Goal: Information Seeking & Learning: Learn about a topic

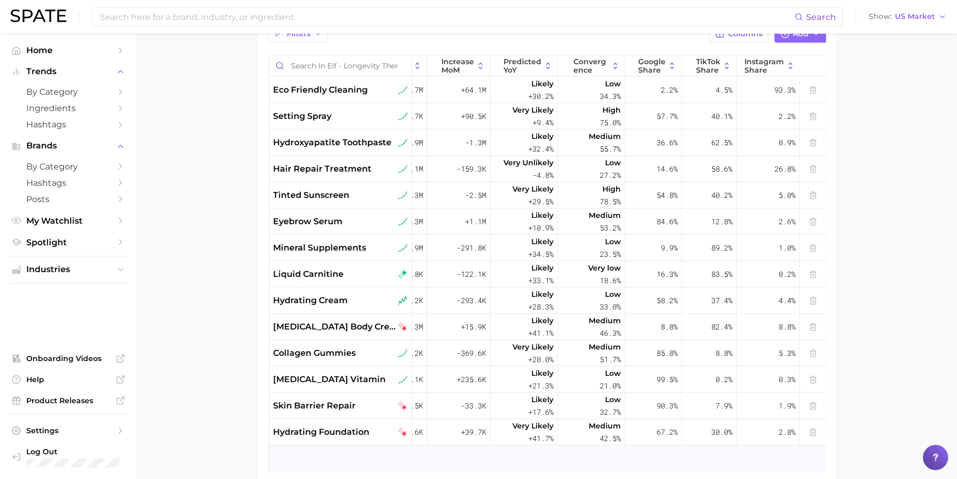
scroll to position [383, 0]
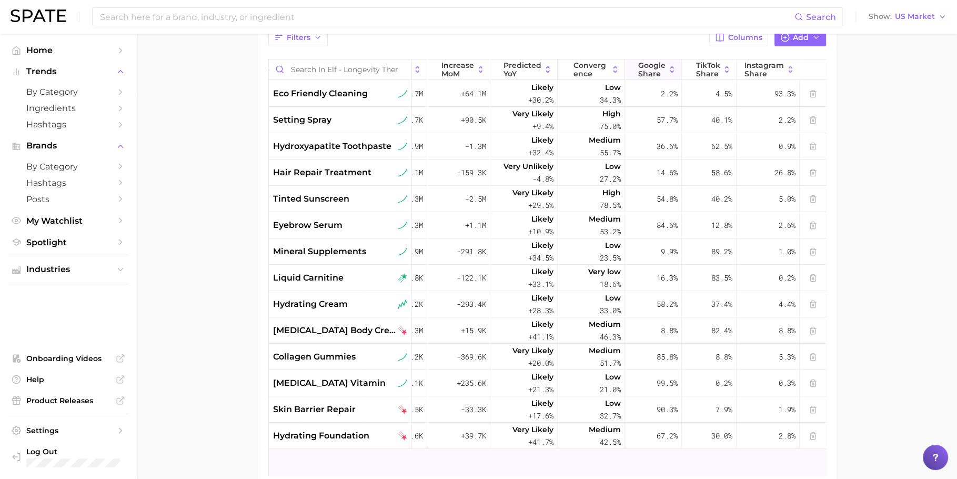
click at [655, 76] on span "Google Share" at bounding box center [651, 69] width 27 height 17
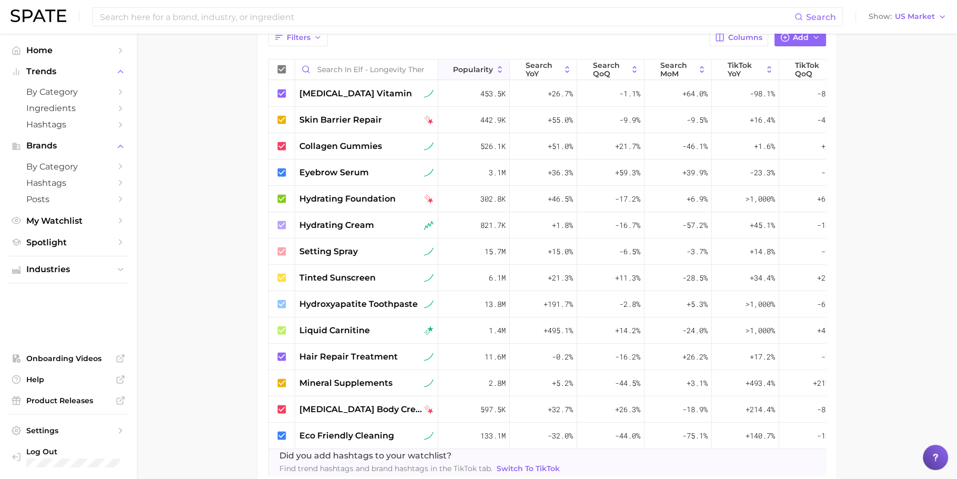
click at [495, 65] on icon at bounding box center [499, 69] width 9 height 9
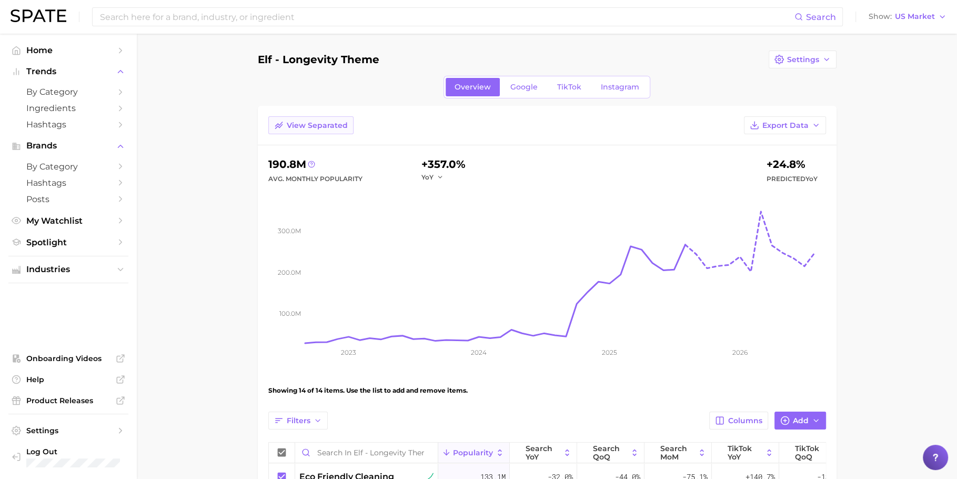
click at [336, 126] on span "View Separated" at bounding box center [317, 125] width 61 height 9
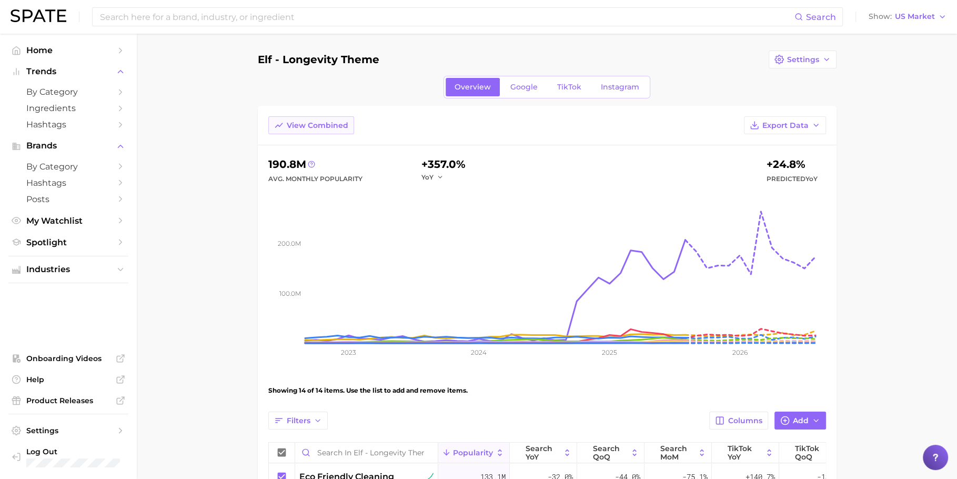
click at [336, 126] on span "View Combined" at bounding box center [318, 125] width 62 height 9
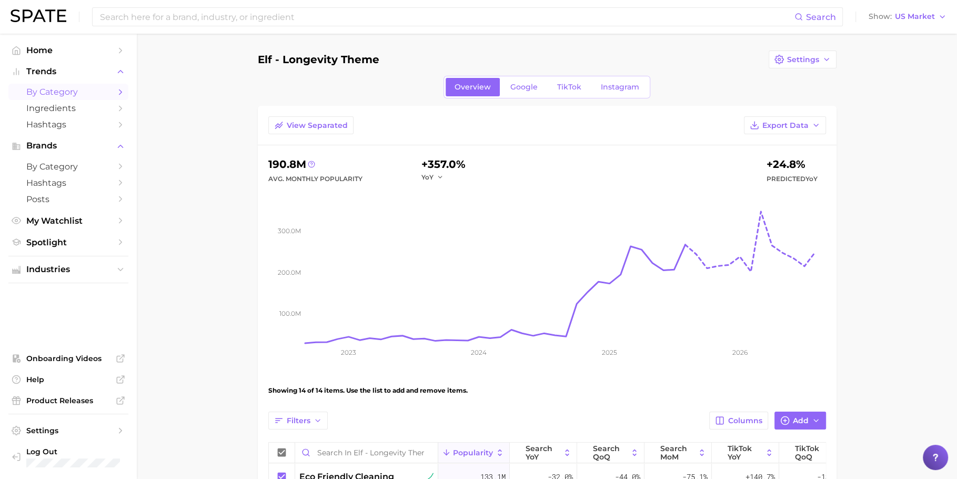
click at [67, 93] on span "by Category" at bounding box center [68, 92] width 84 height 10
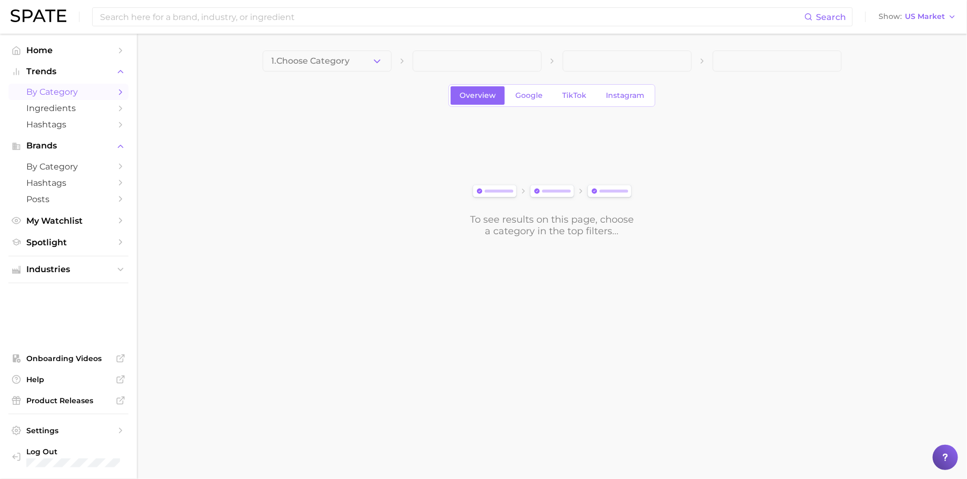
click at [375, 75] on div "1. Choose Category Overview Google TikTok Instagram To see results on this page…" at bounding box center [552, 144] width 579 height 186
click at [375, 68] on button "1. Choose Category" at bounding box center [327, 61] width 129 height 21
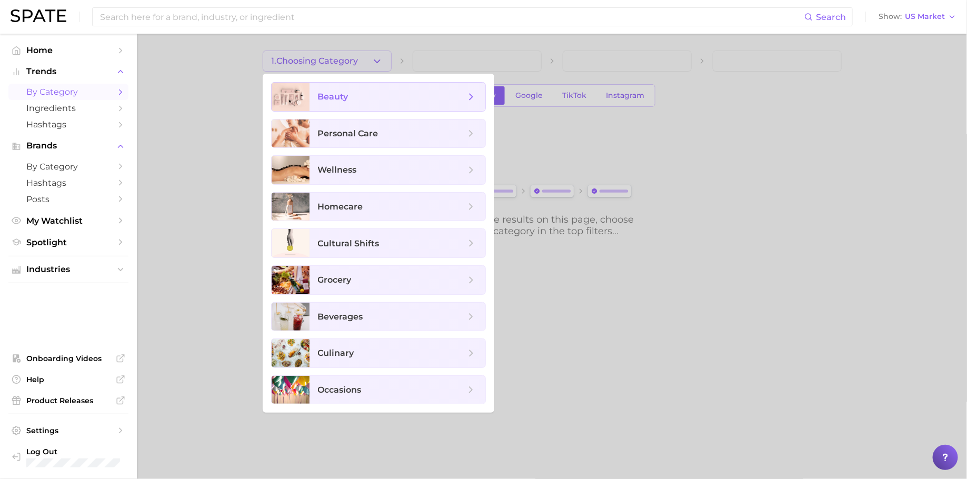
click at [380, 93] on span "beauty" at bounding box center [391, 97] width 147 height 12
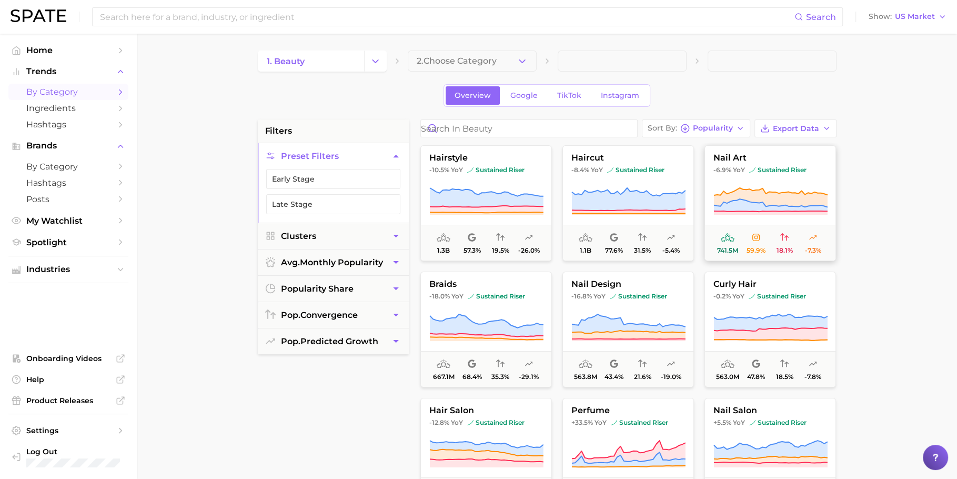
click at [767, 163] on button "nail art -6.9% YoY sustained riser 741.5m 59.9% 18.1% -7.3%" at bounding box center [771, 203] width 132 height 116
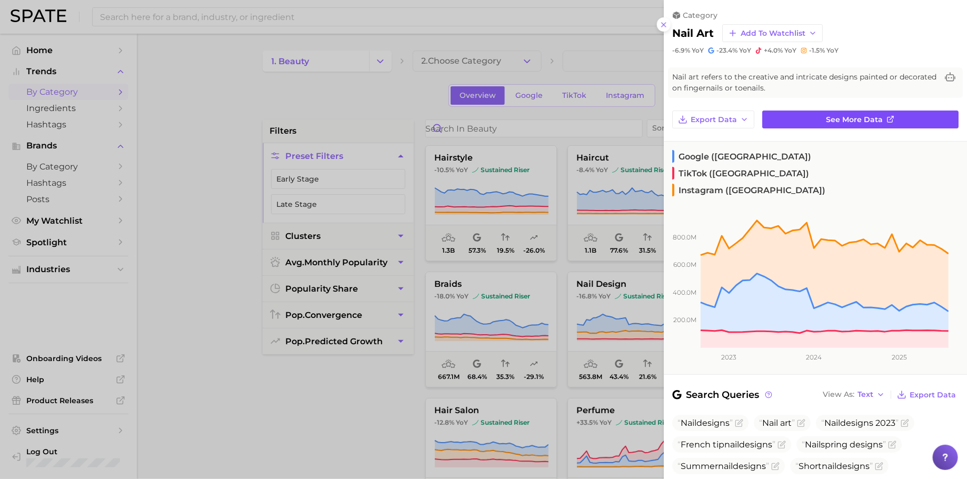
click at [861, 120] on span "See more data" at bounding box center [854, 119] width 57 height 9
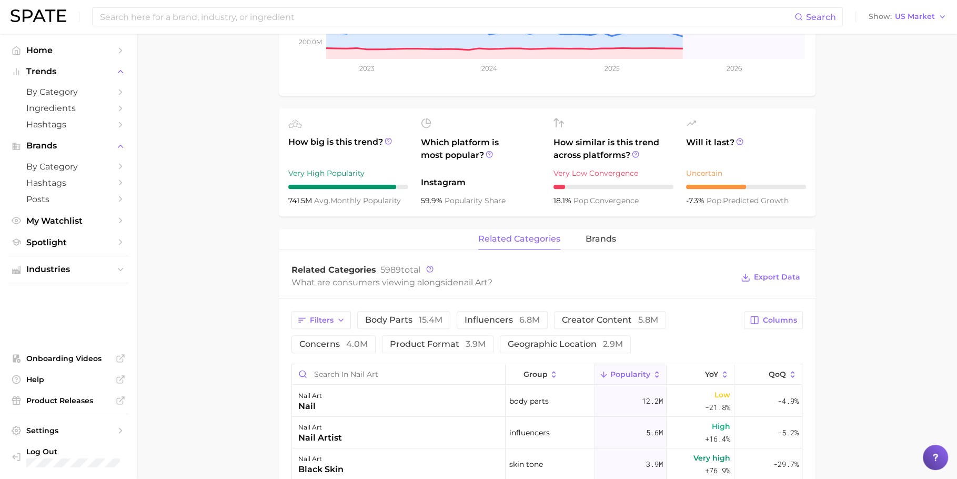
scroll to position [296, 0]
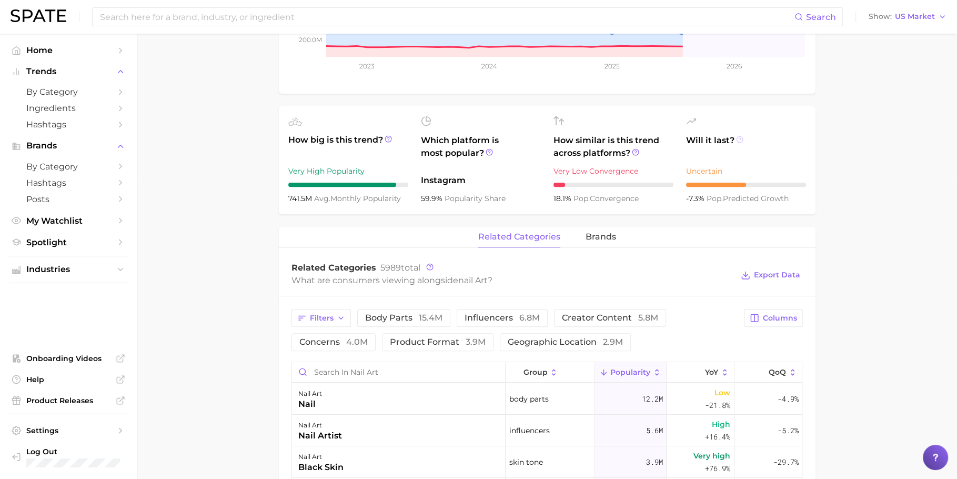
click at [740, 137] on icon at bounding box center [739, 139] width 7 height 7
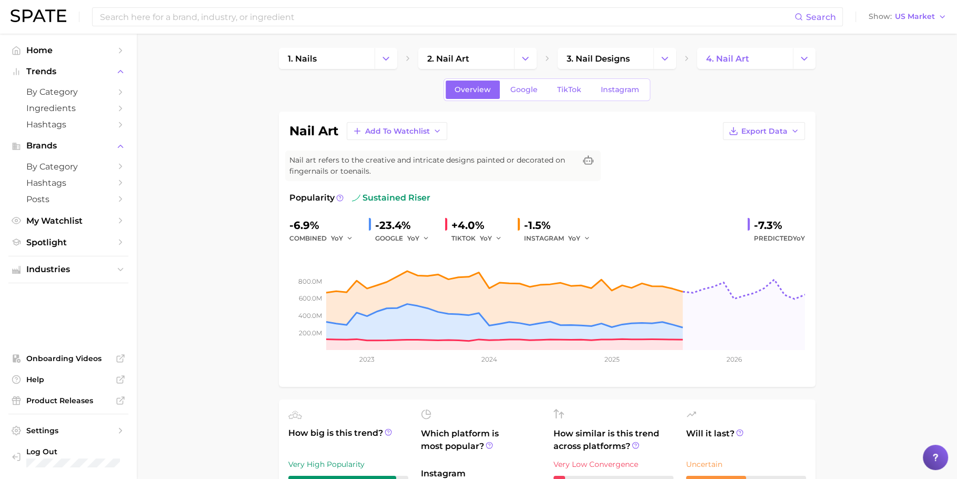
scroll to position [0, 0]
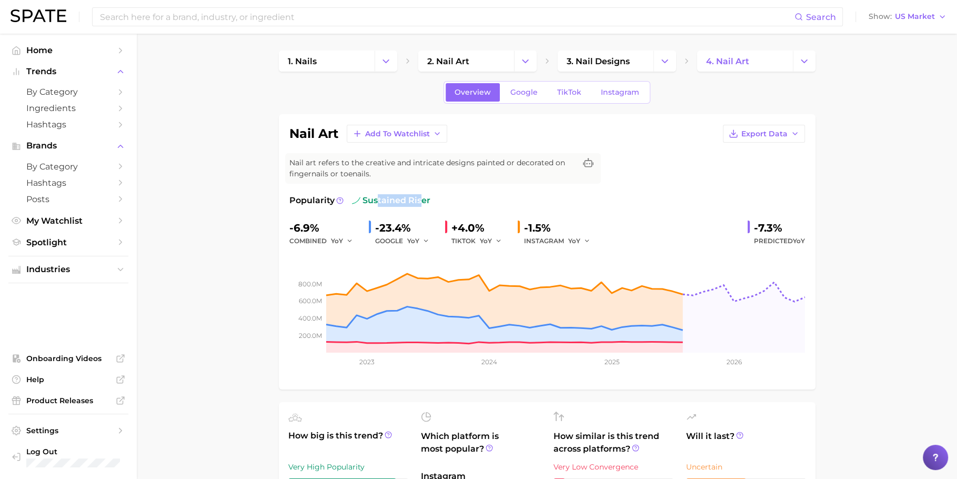
drag, startPoint x: 378, startPoint y: 199, endPoint x: 419, endPoint y: 199, distance: 41.0
click at [419, 199] on span "sustained riser" at bounding box center [391, 200] width 78 height 13
click at [77, 89] on span "by Category" at bounding box center [68, 92] width 84 height 10
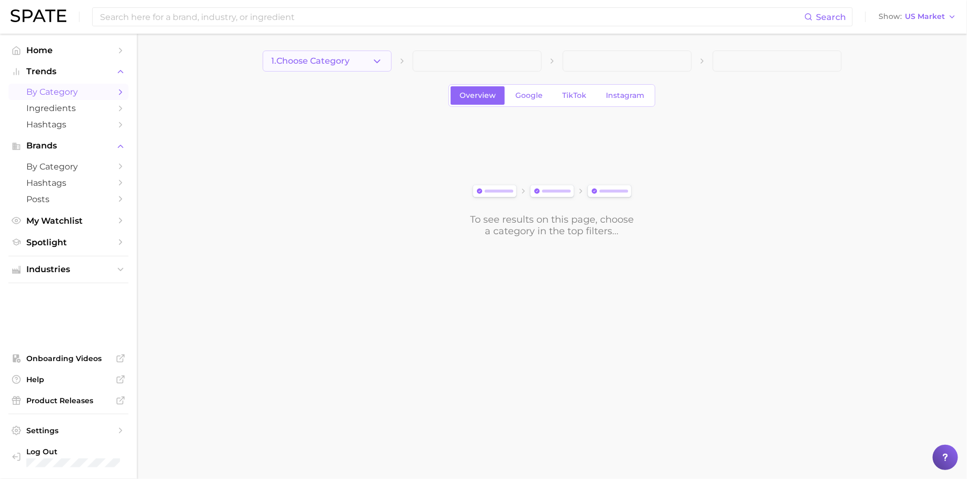
click at [321, 67] on button "1. Choose Category" at bounding box center [327, 61] width 129 height 21
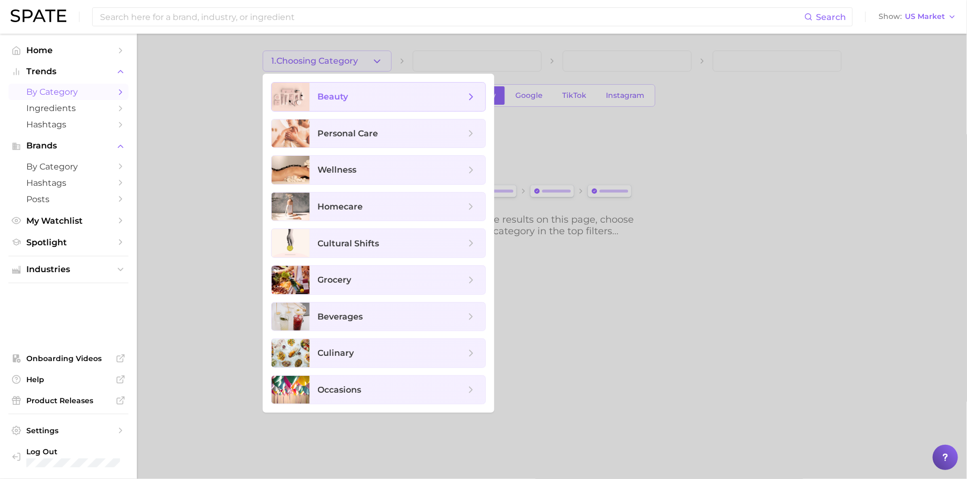
click at [333, 100] on span "beauty" at bounding box center [333, 97] width 31 height 10
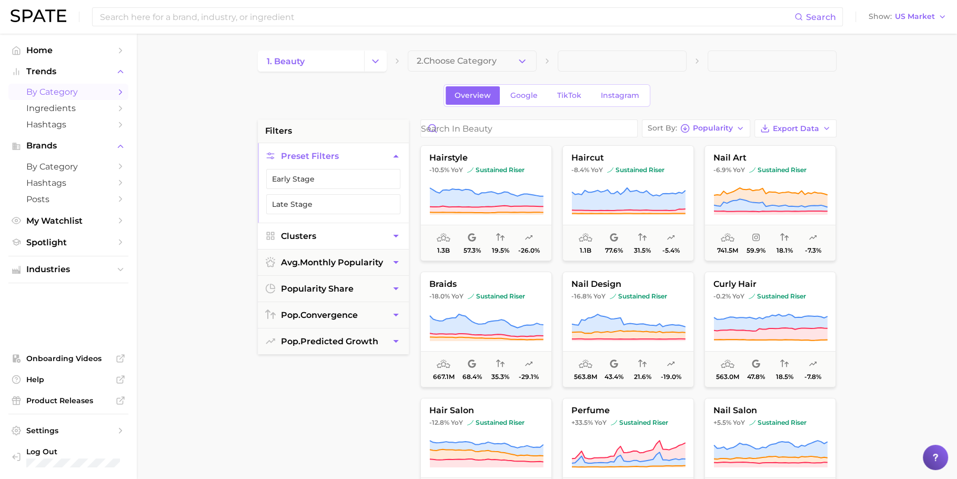
click at [320, 230] on button "Clusters" at bounding box center [333, 236] width 151 height 26
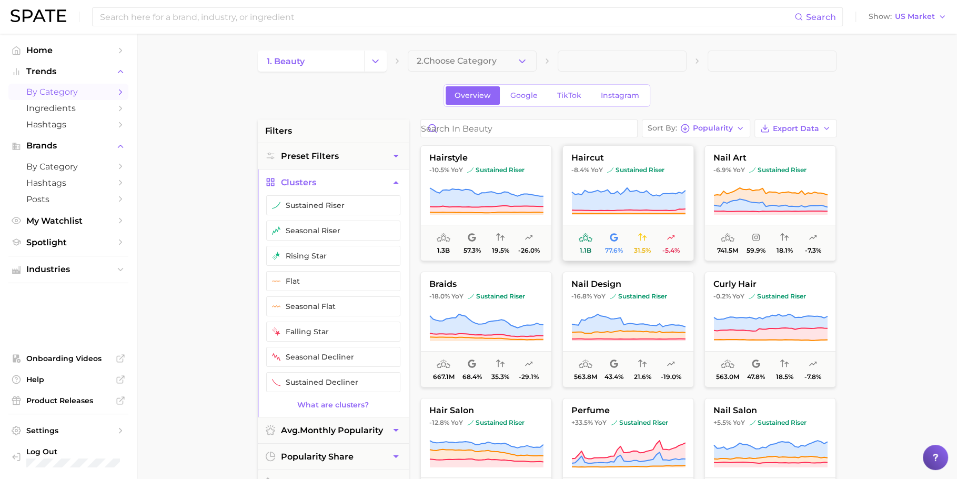
click at [625, 194] on icon at bounding box center [628, 199] width 114 height 23
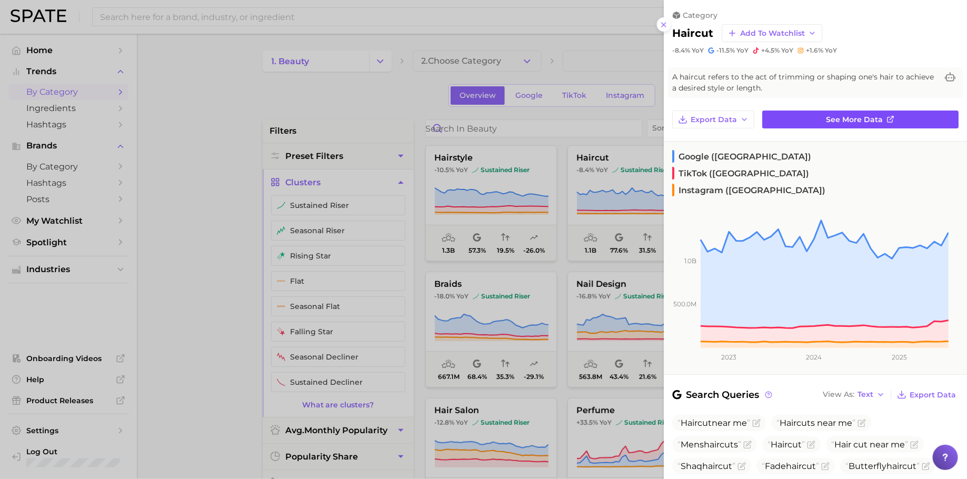
click at [866, 118] on span "See more data" at bounding box center [854, 119] width 57 height 9
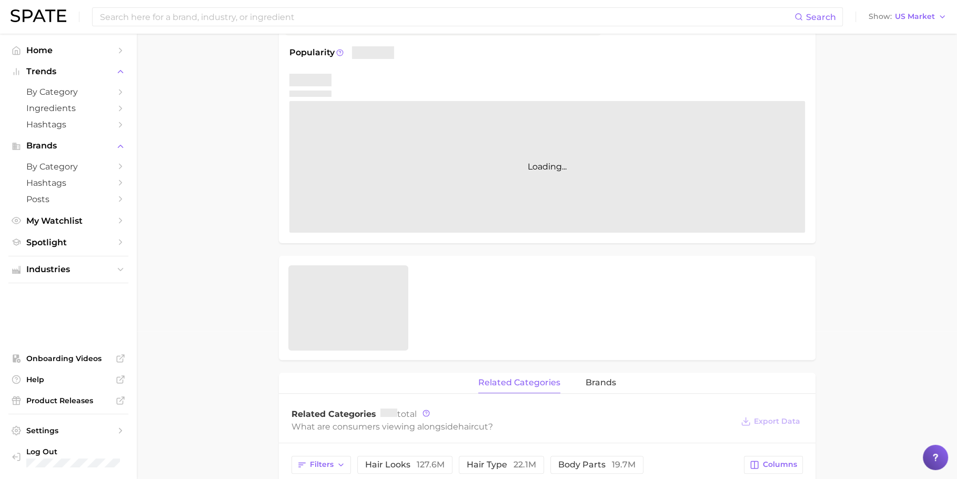
scroll to position [172, 0]
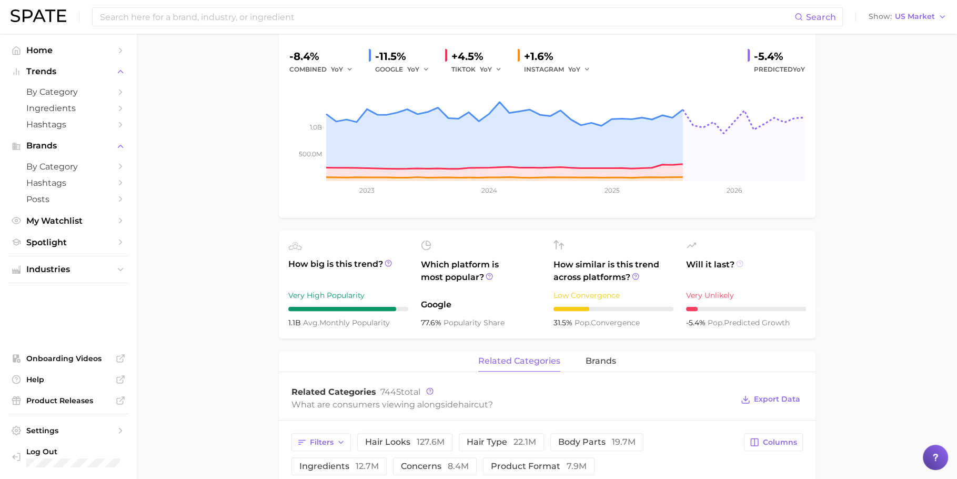
click at [739, 260] on icon at bounding box center [739, 263] width 7 height 7
click at [385, 259] on icon at bounding box center [388, 262] width 7 height 7
click at [388, 263] on icon at bounding box center [388, 262] width 7 height 7
click at [739, 262] on icon at bounding box center [740, 263] width 2 height 2
click at [112, 106] on link "Ingredients" at bounding box center [68, 108] width 120 height 16
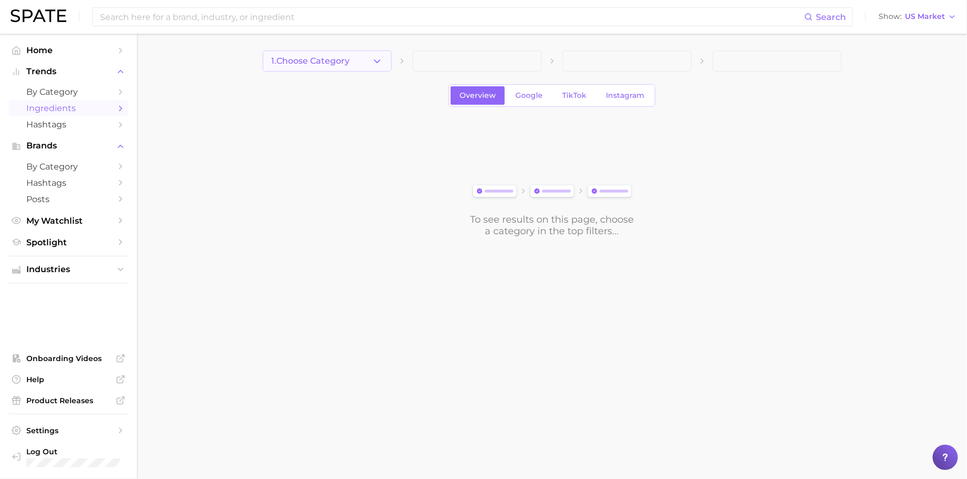
click at [374, 58] on icon "button" at bounding box center [376, 61] width 11 height 11
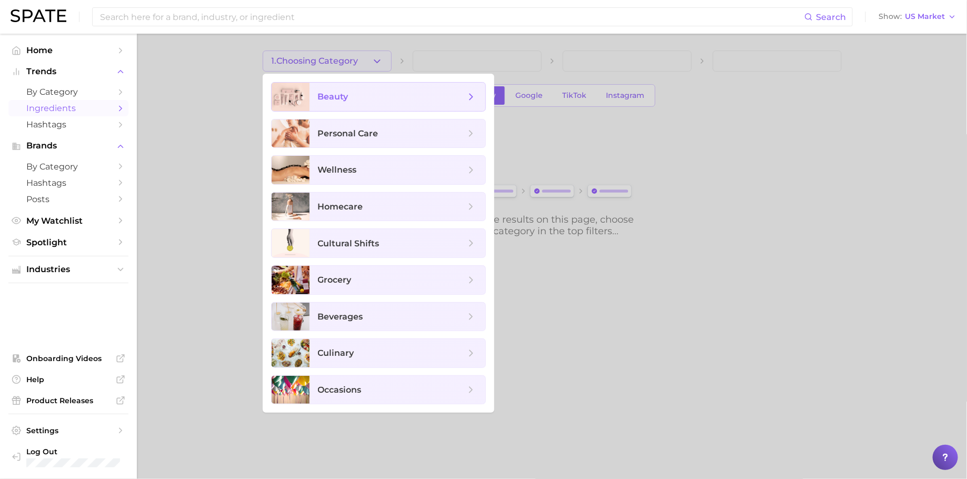
click at [397, 85] on span "beauty" at bounding box center [397, 97] width 176 height 28
